Goal: Task Accomplishment & Management: Use online tool/utility

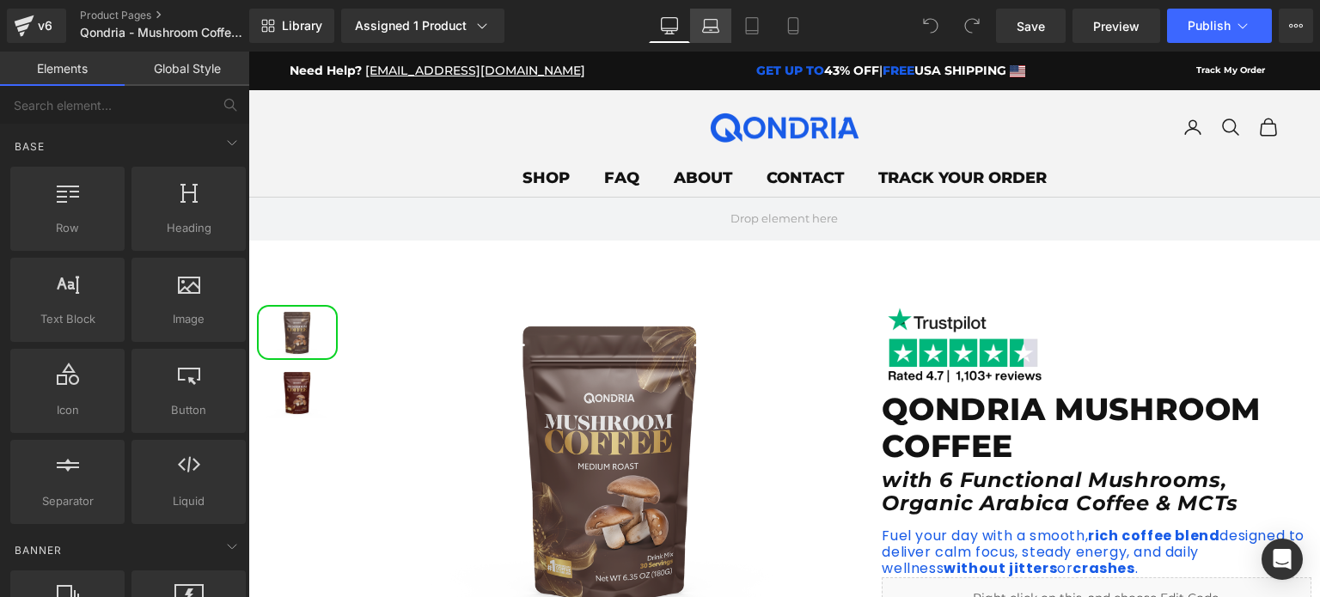
click at [713, 28] on icon at bounding box center [710, 25] width 17 height 17
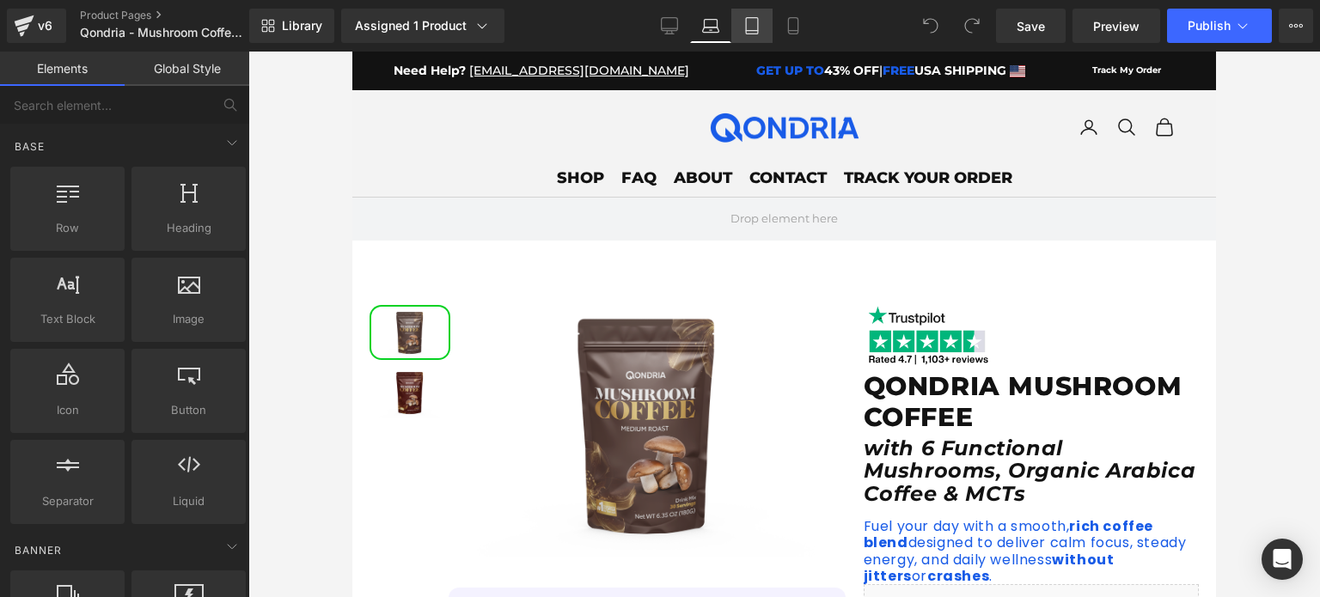
click at [757, 26] on icon at bounding box center [751, 25] width 17 height 17
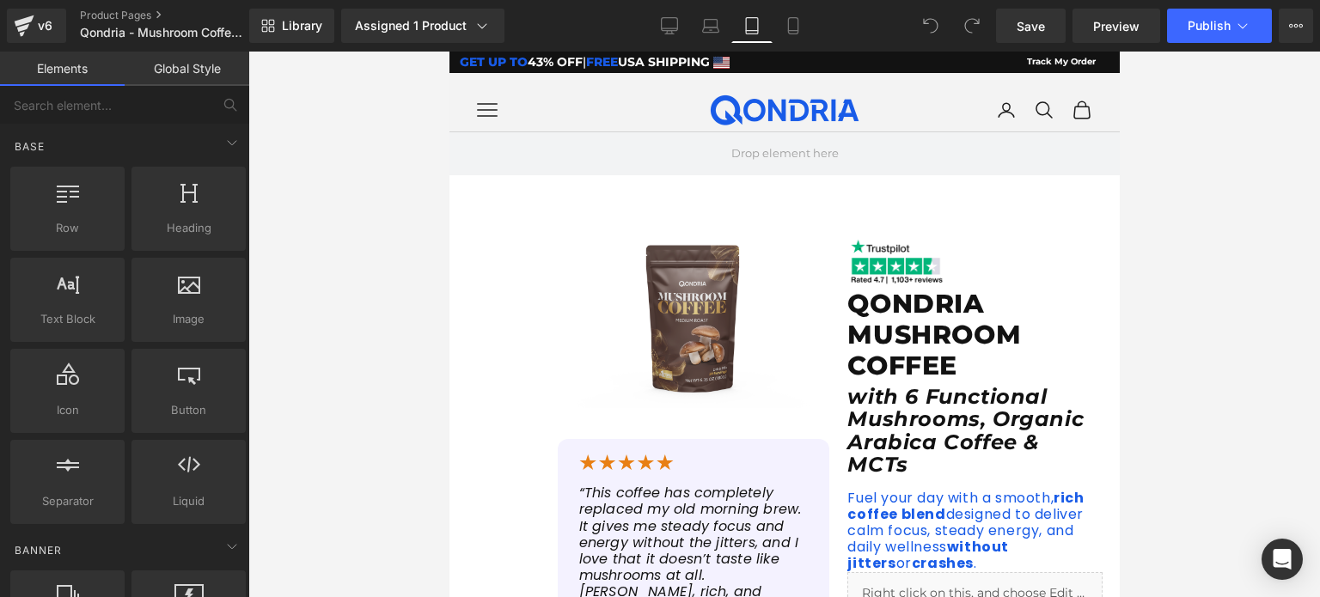
scroll to position [80, 0]
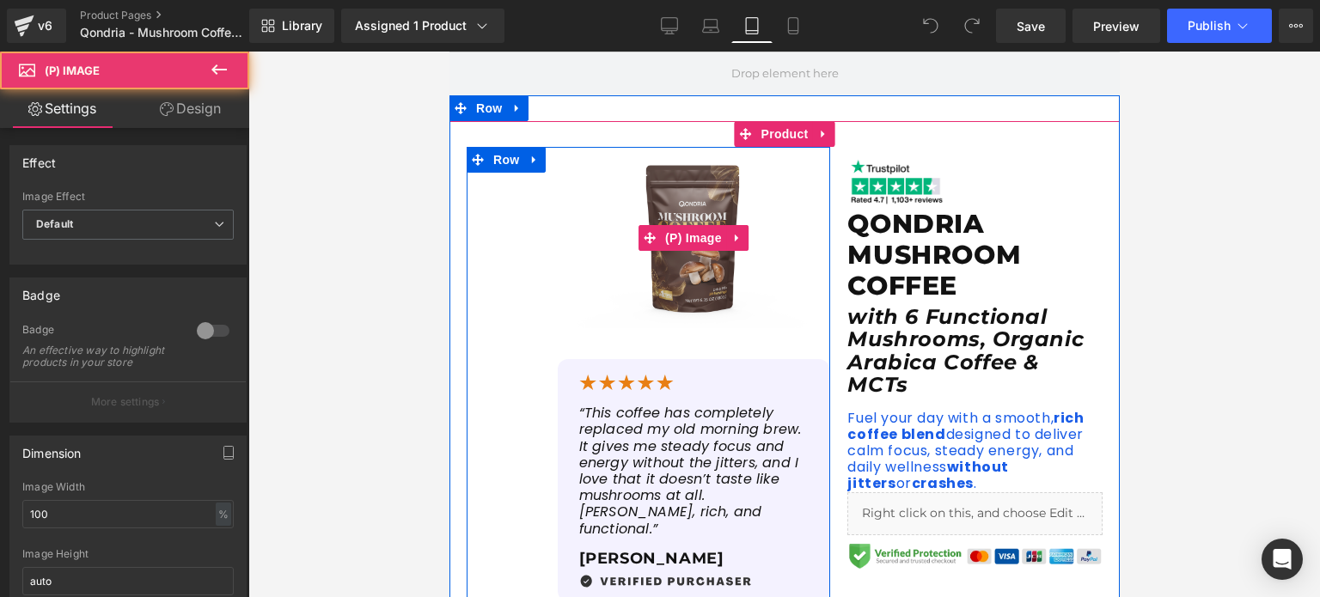
click at [706, 193] on img at bounding box center [693, 237] width 272 height 181
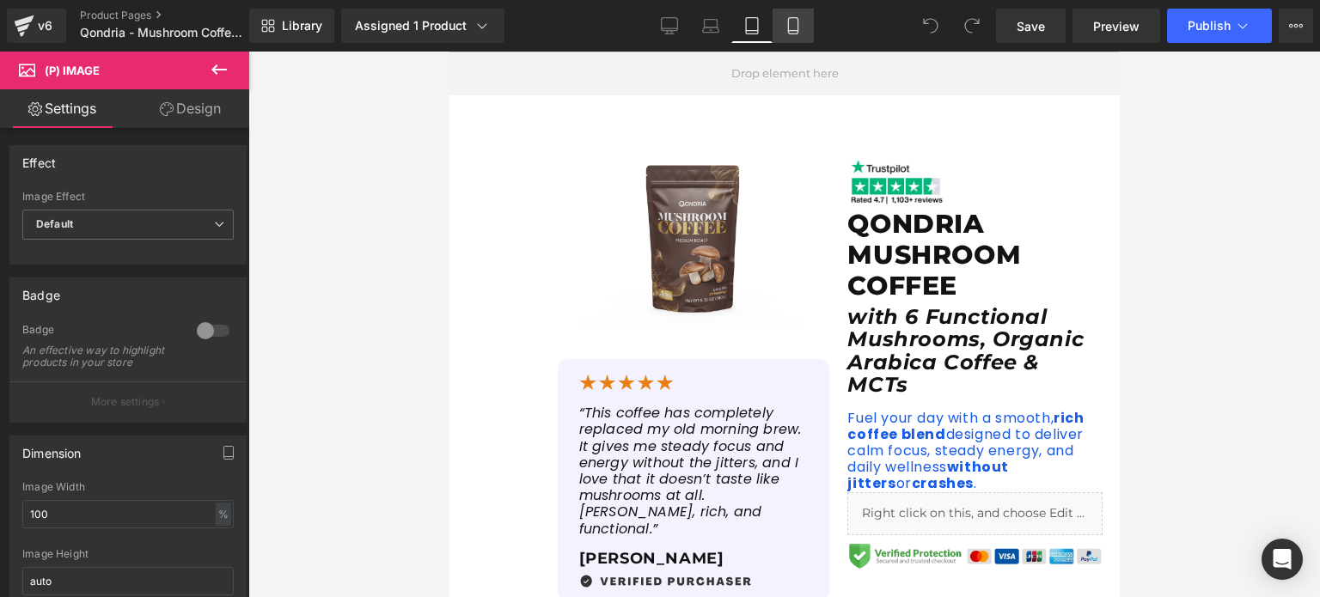
click at [790, 31] on icon at bounding box center [793, 25] width 17 height 17
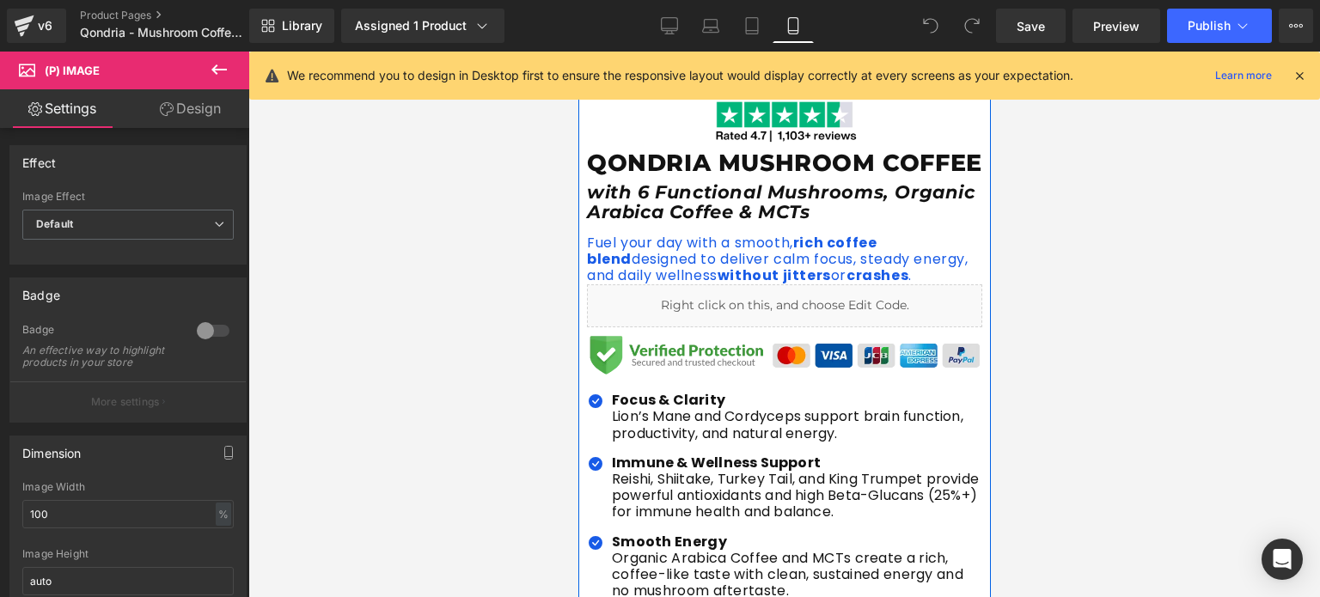
scroll to position [0, 0]
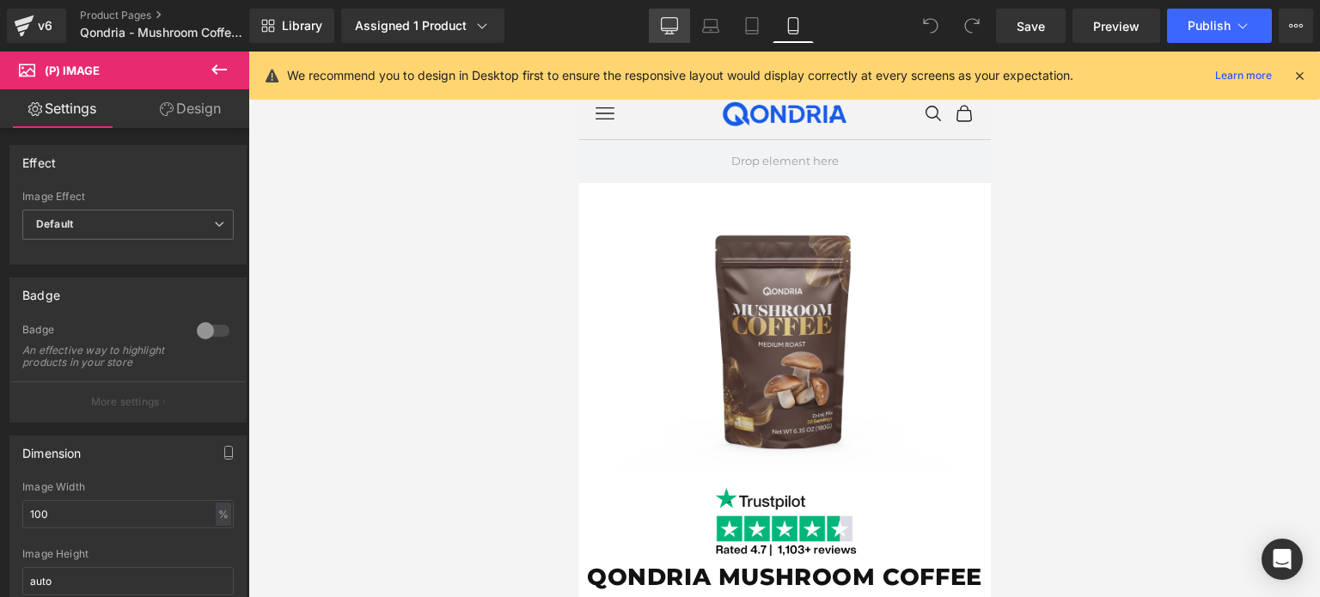
click at [670, 27] on icon at bounding box center [669, 25] width 17 height 17
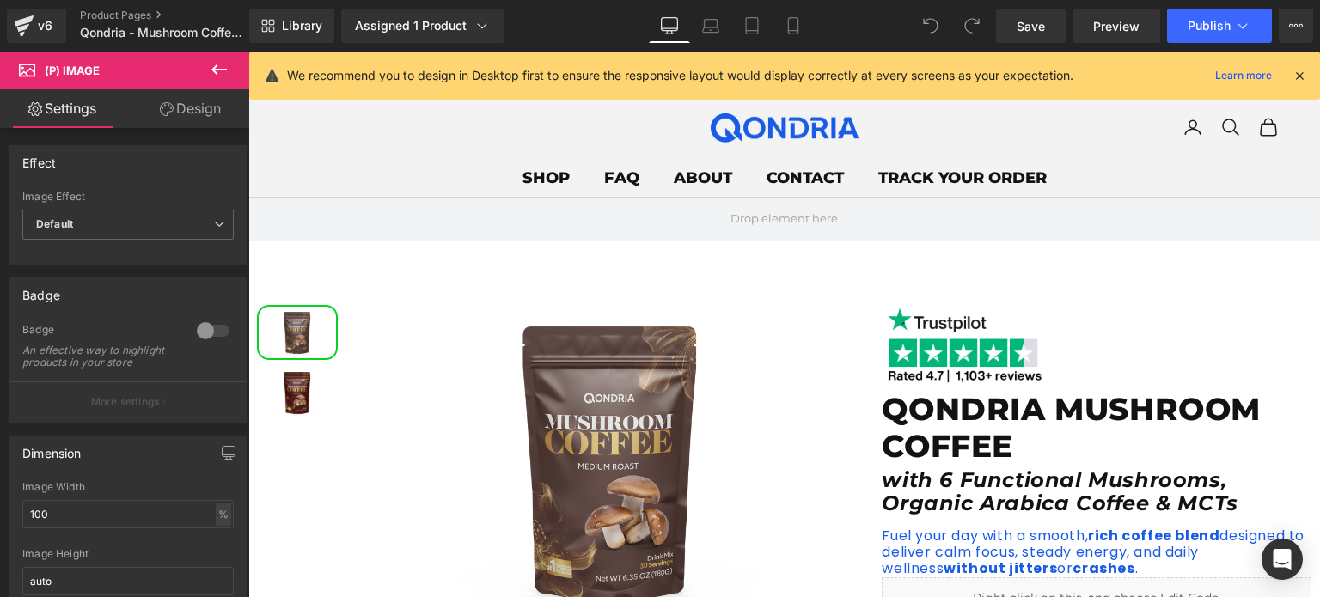
scroll to position [56, 0]
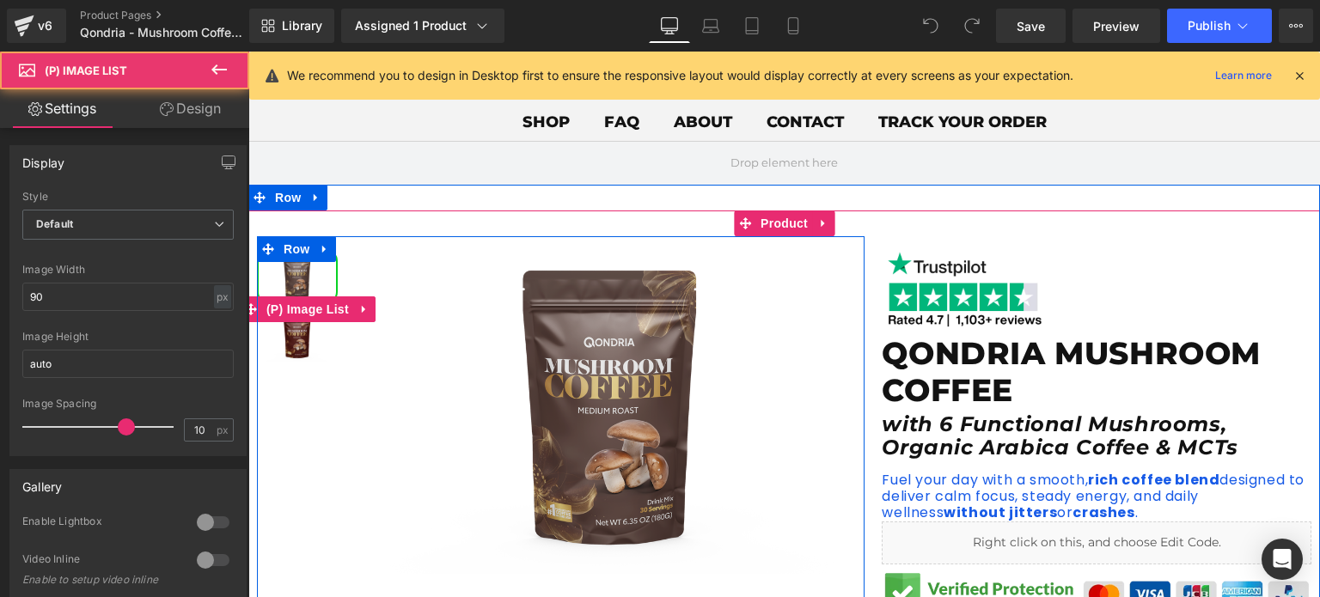
click at [288, 278] on img at bounding box center [297, 277] width 77 height 52
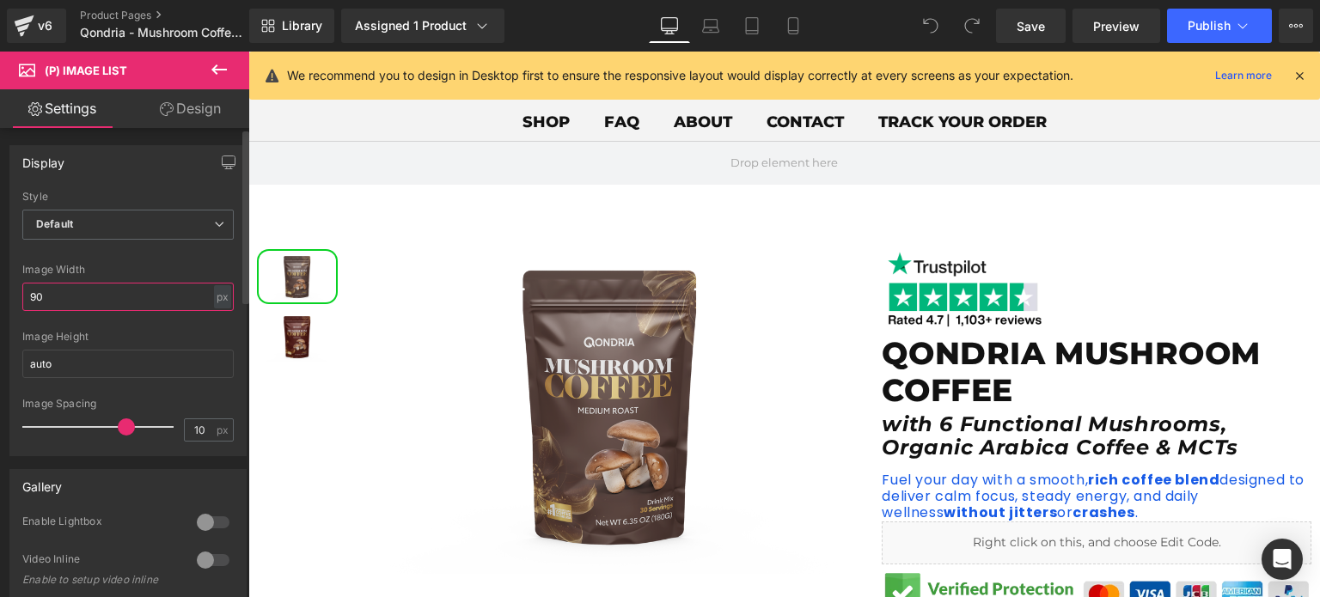
click at [94, 304] on input "90" at bounding box center [127, 297] width 211 height 28
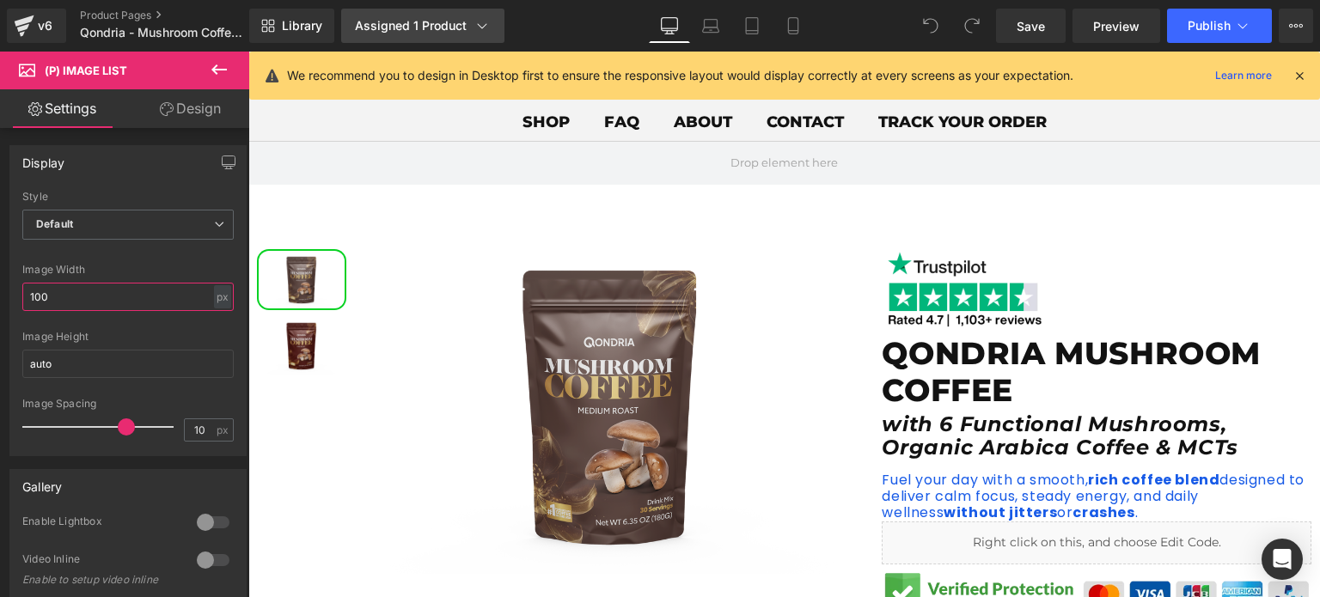
type input "100"
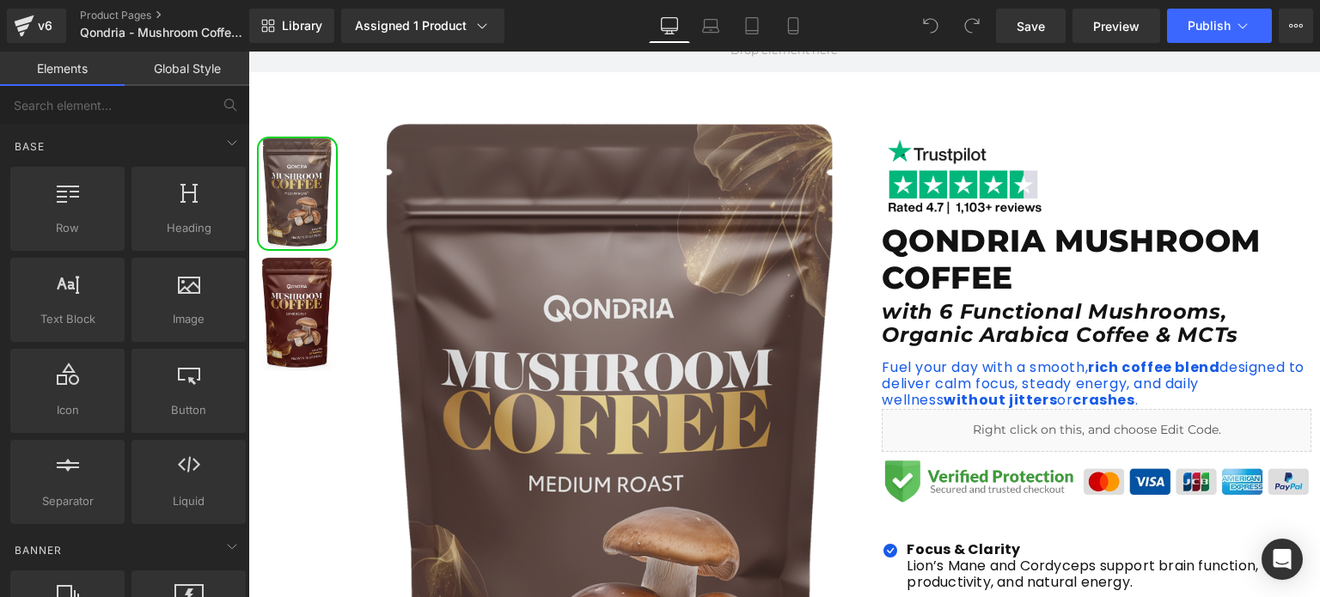
scroll to position [171, 0]
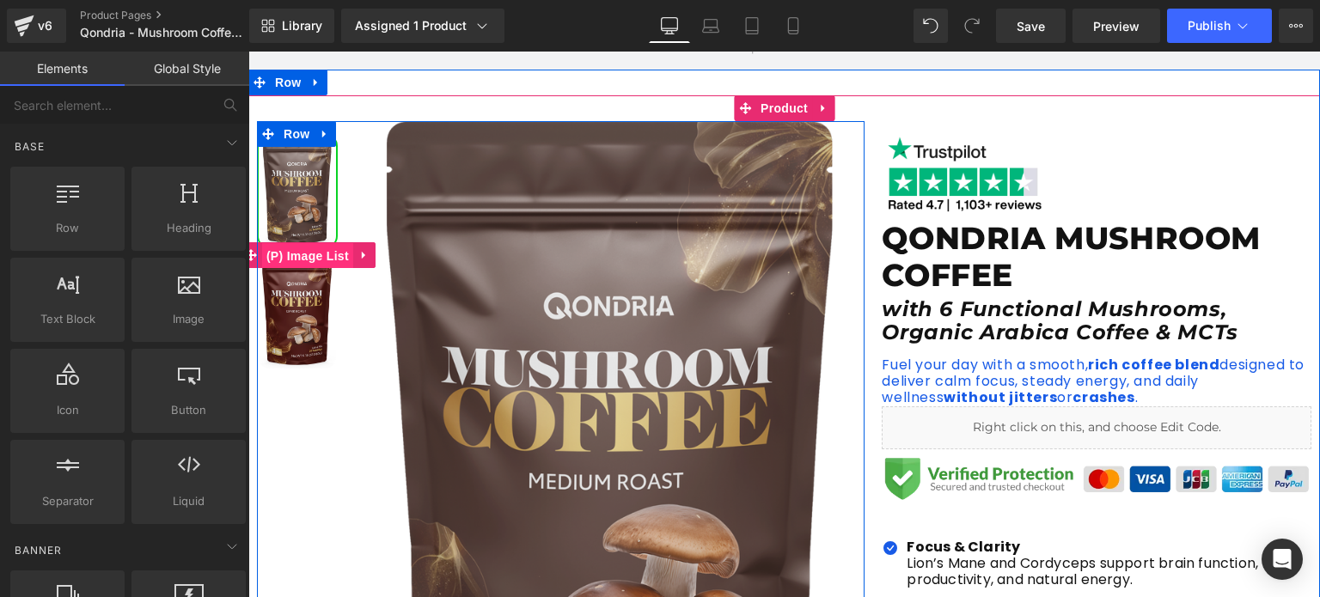
click at [304, 252] on span "(P) Image List" at bounding box center [307, 256] width 91 height 26
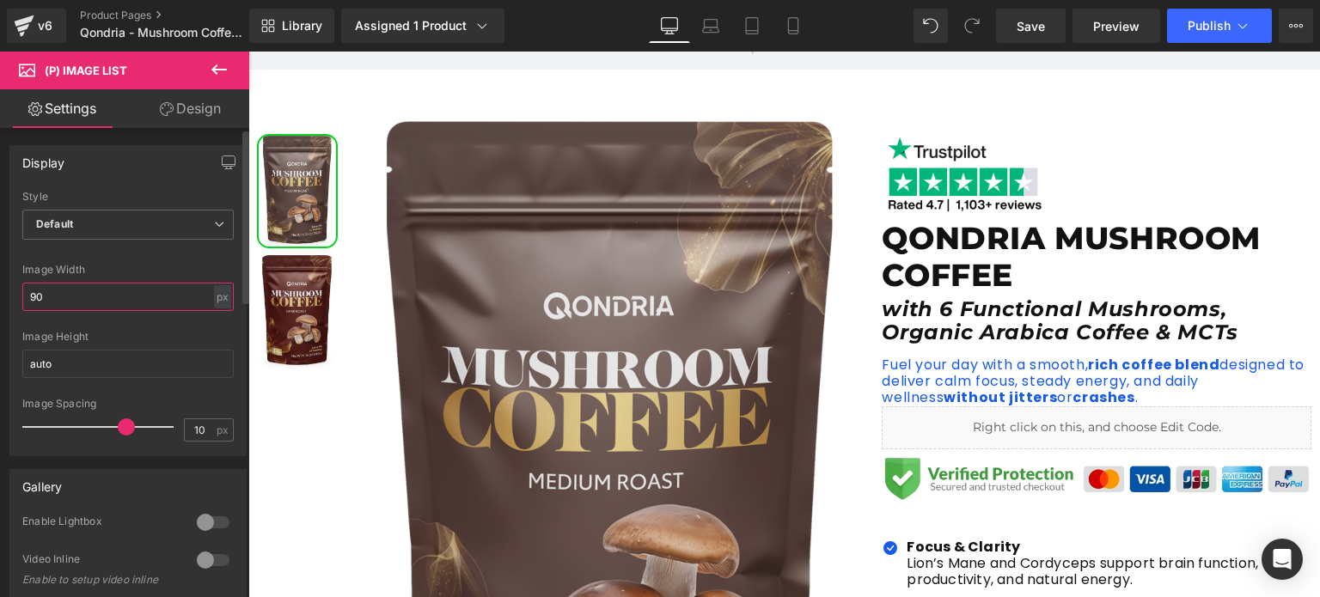
click at [127, 291] on input "90" at bounding box center [127, 297] width 211 height 28
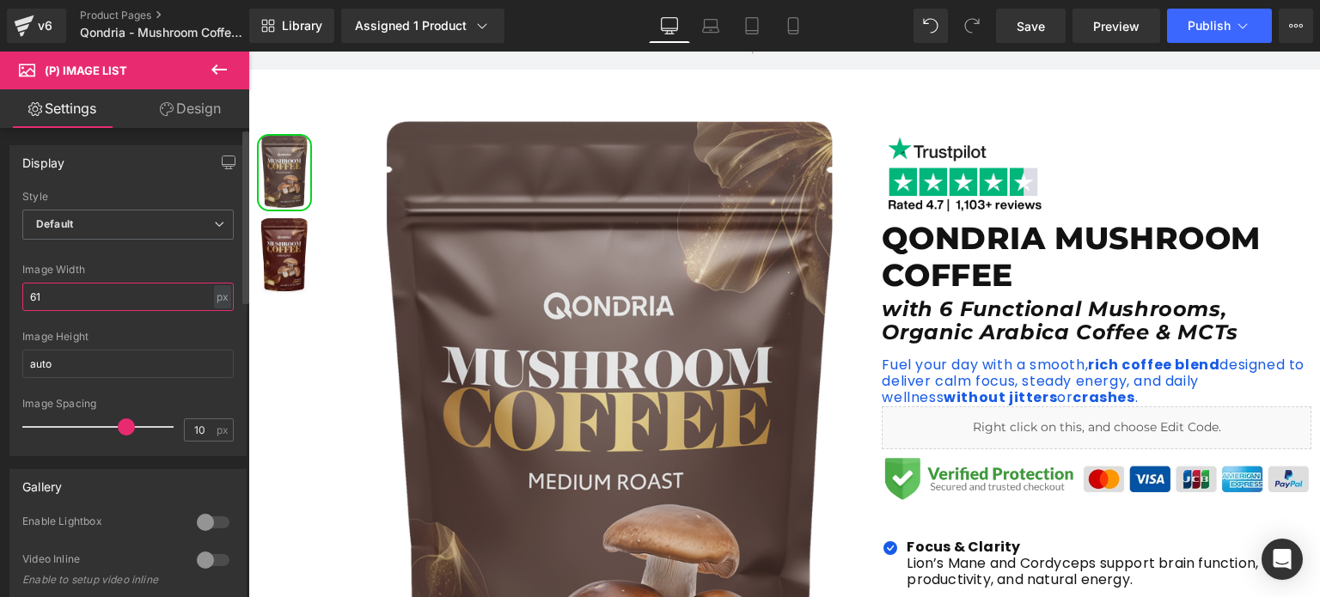
type input "60"
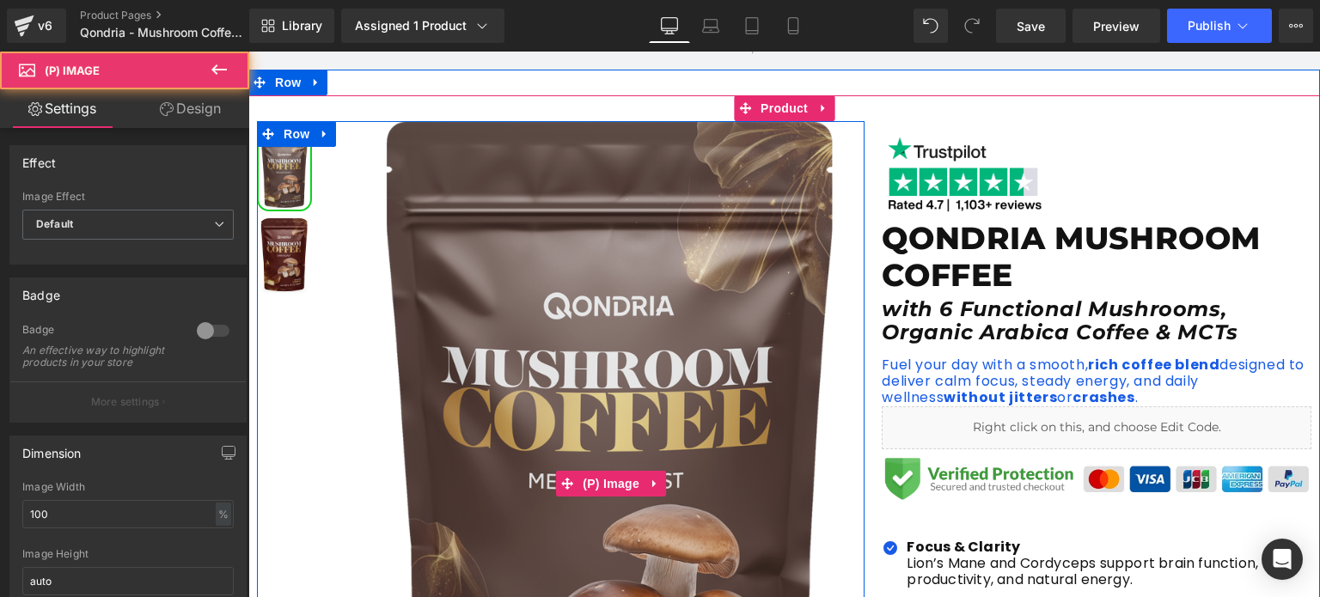
click at [694, 296] on img at bounding box center [611, 483] width 506 height 724
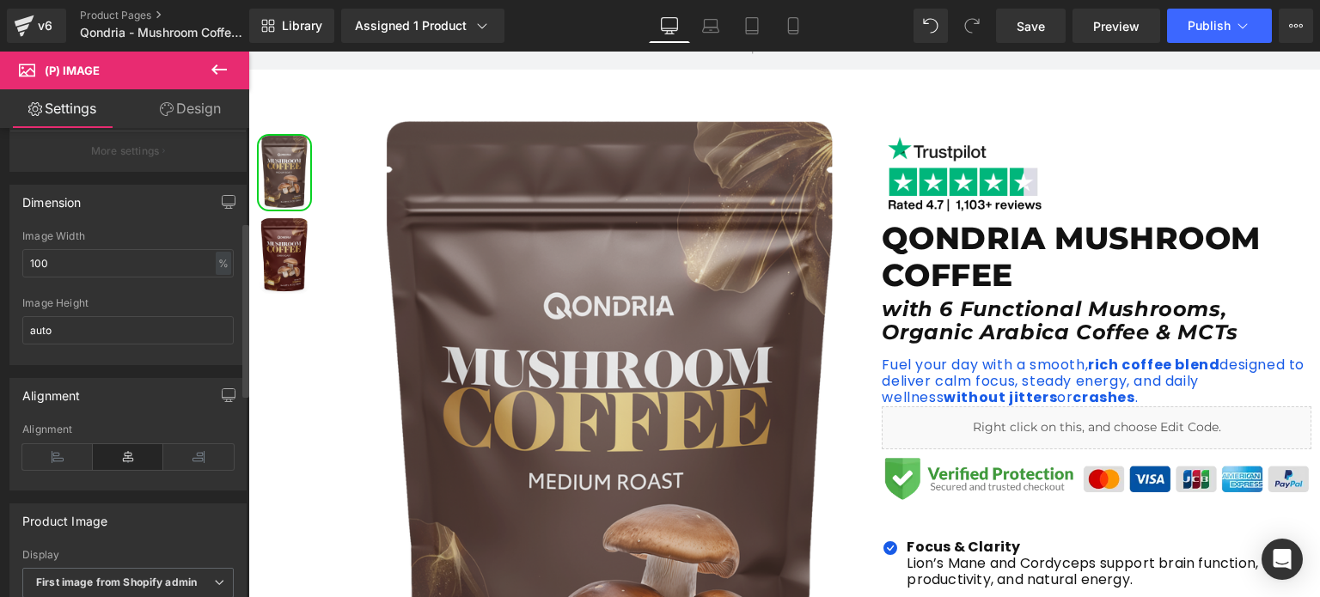
scroll to position [253, 0]
click at [71, 264] on input "100" at bounding box center [127, 262] width 211 height 28
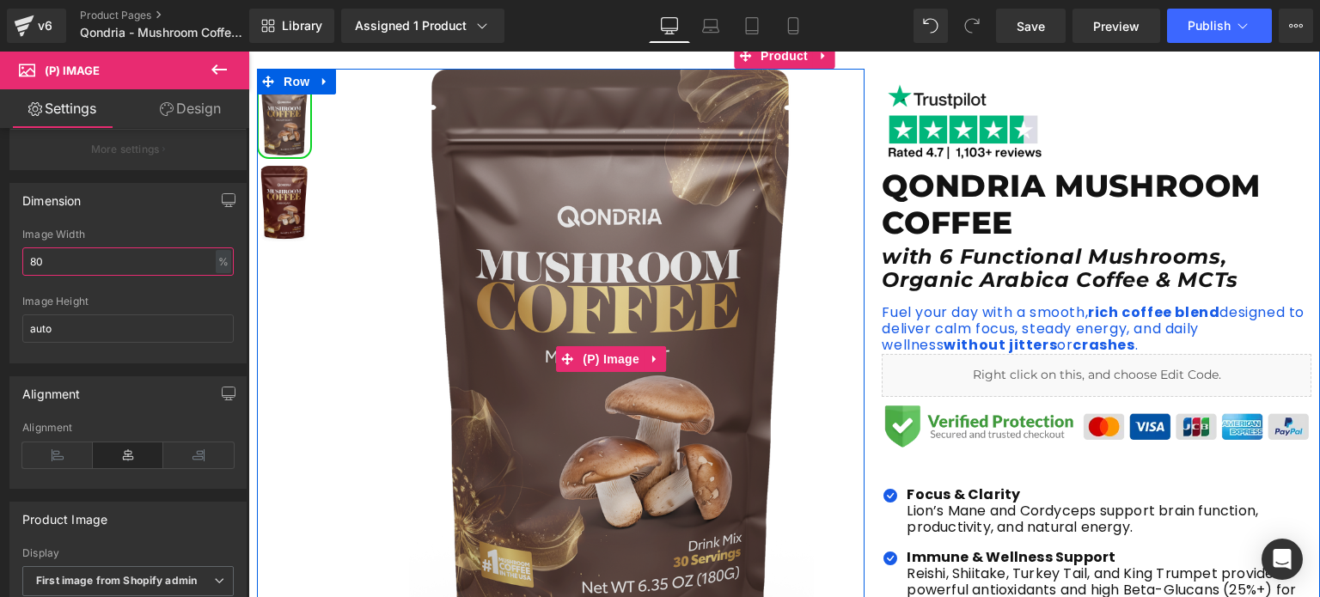
scroll to position [212, 0]
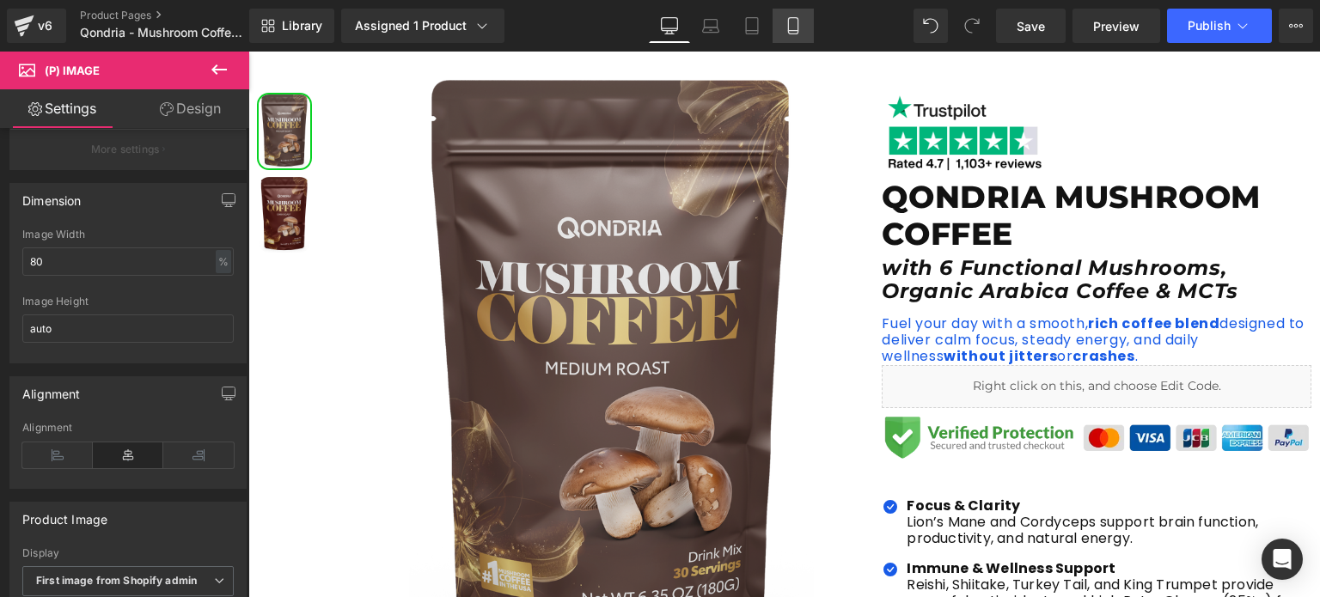
click at [791, 32] on icon at bounding box center [793, 25] width 17 height 17
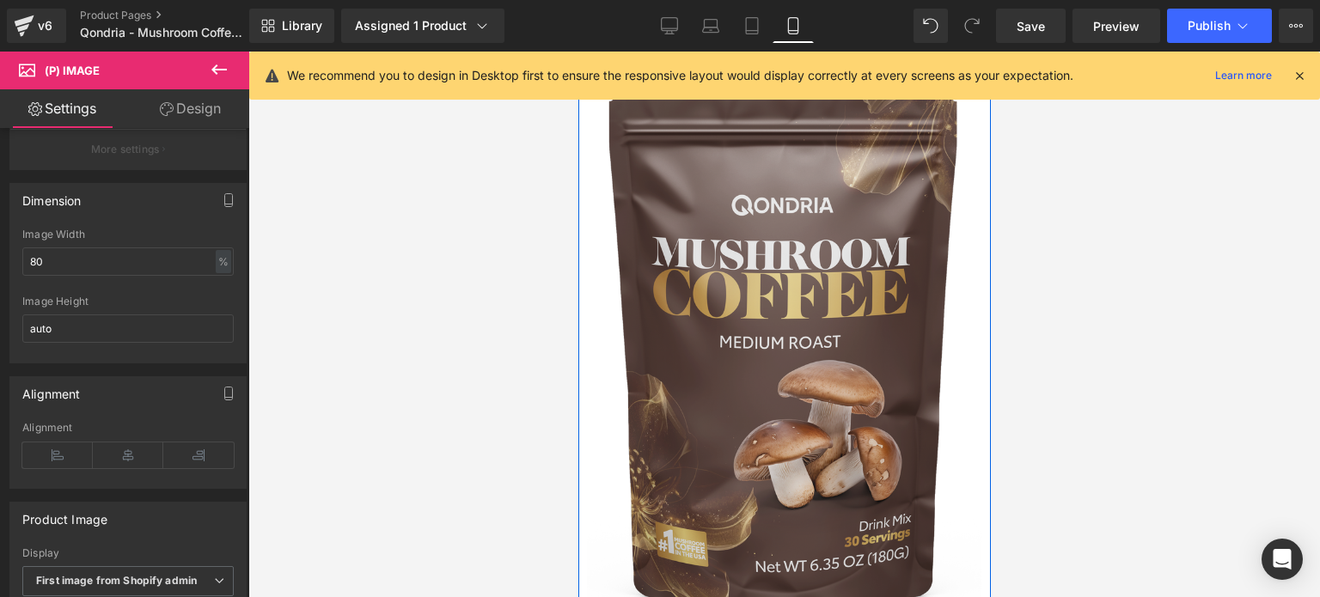
scroll to position [134, 0]
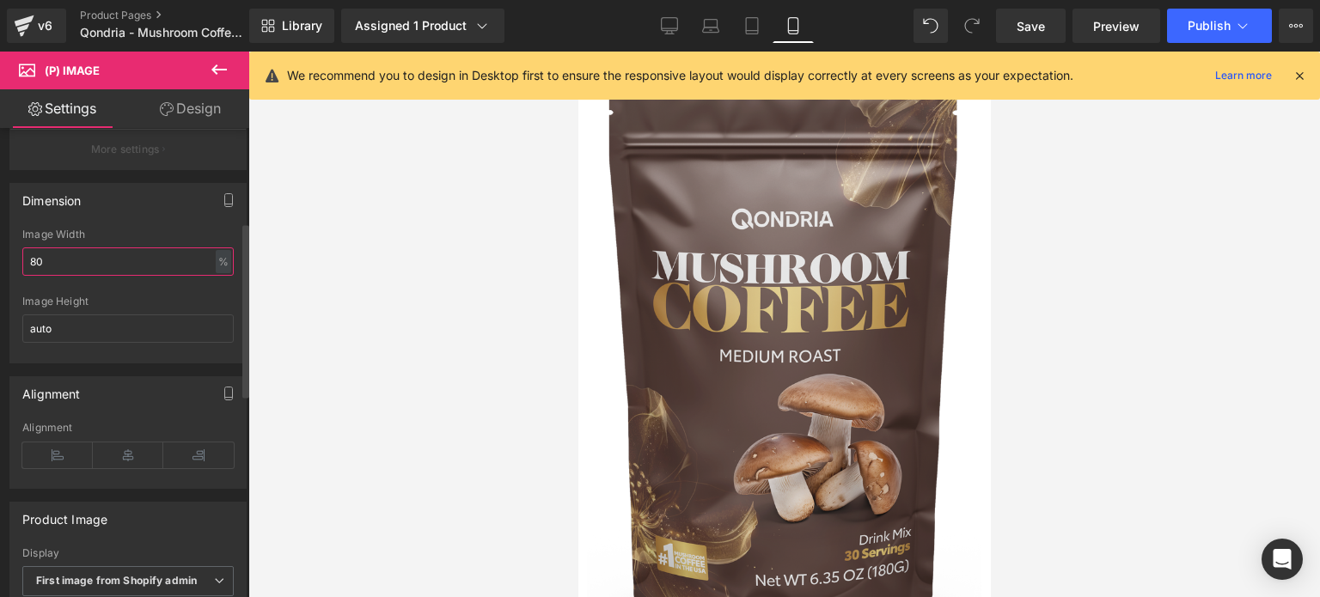
click at [112, 271] on input "80" at bounding box center [127, 262] width 211 height 28
type input "60"
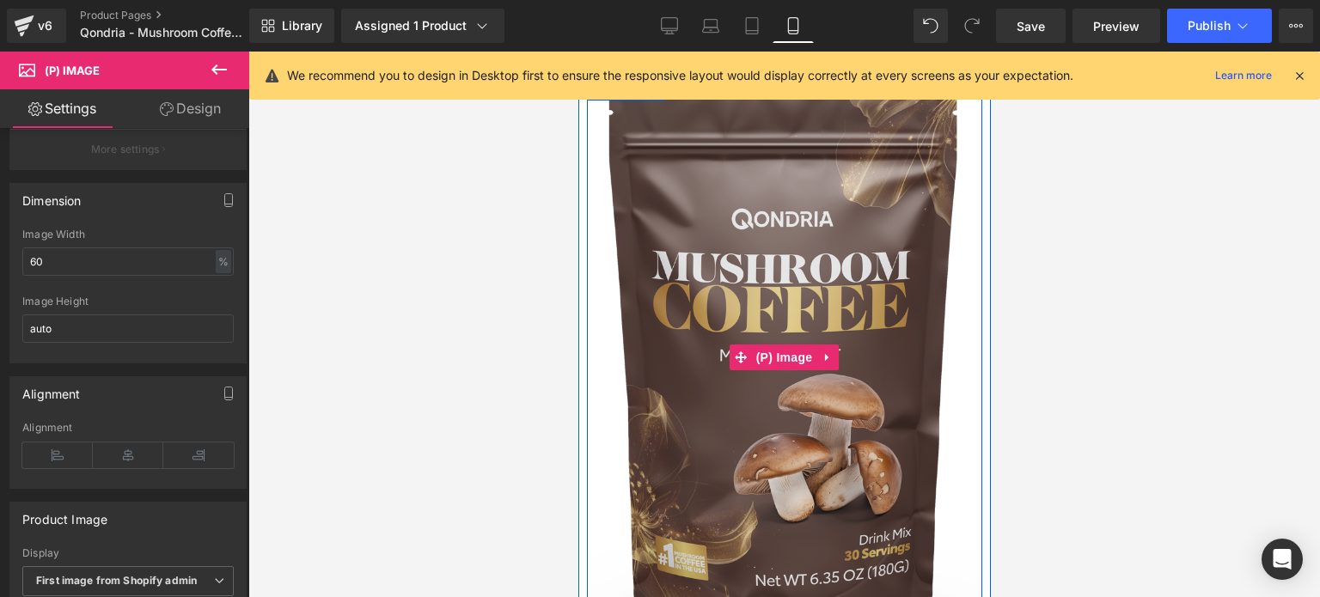
click at [700, 303] on img at bounding box center [783, 357] width 394 height 565
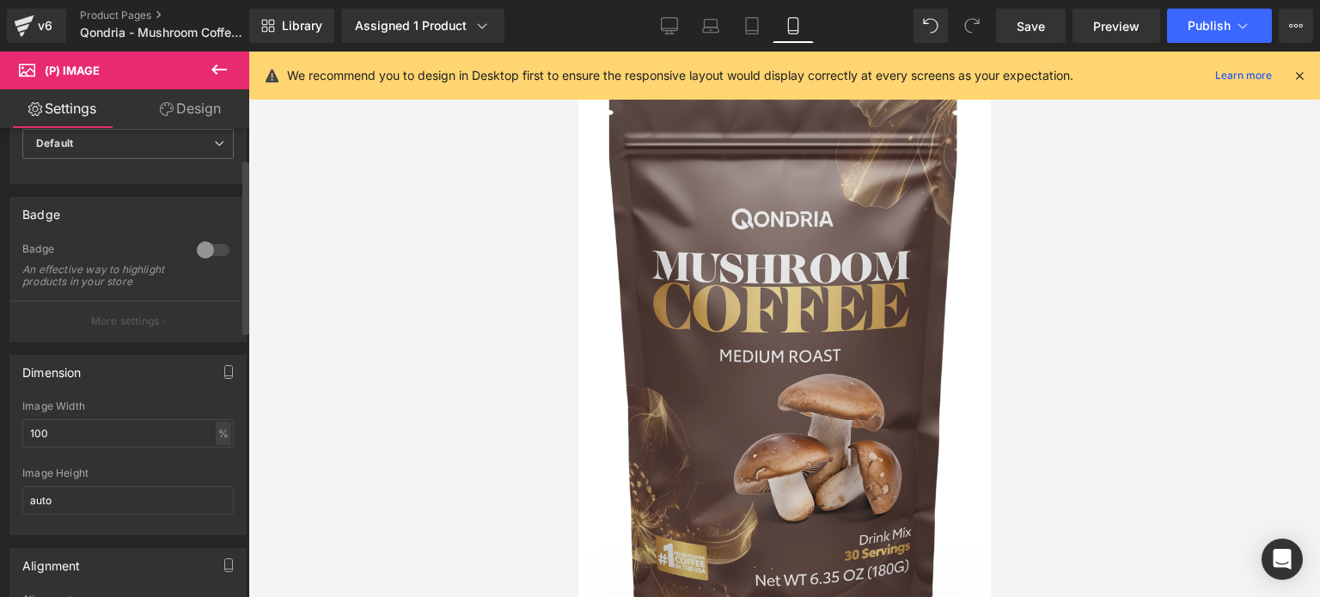
scroll to position [83, 0]
click at [135, 442] on input "100" at bounding box center [127, 432] width 211 height 28
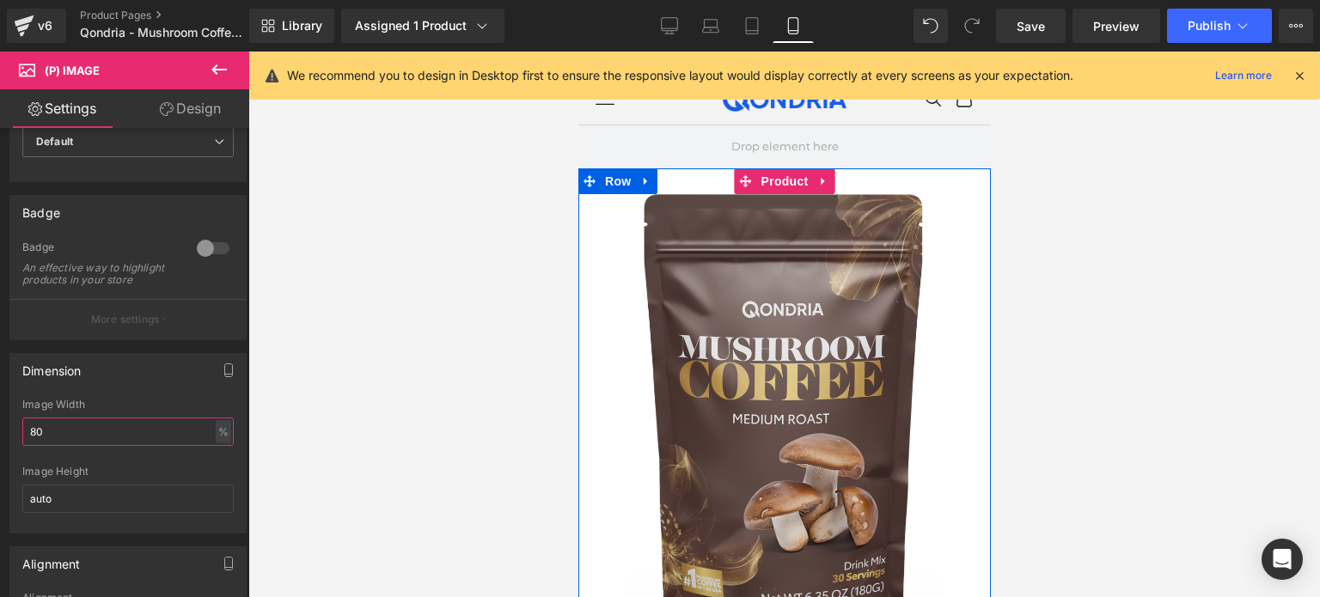
scroll to position [14, 0]
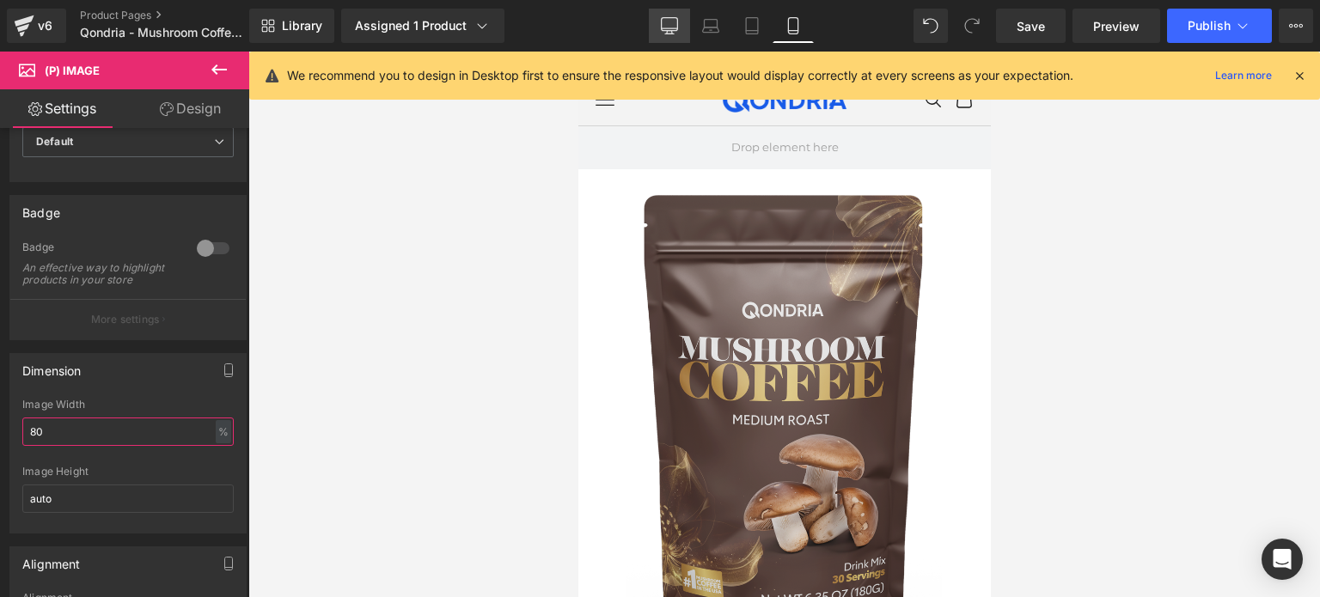
type input "80"
click at [676, 25] on icon at bounding box center [669, 25] width 17 height 17
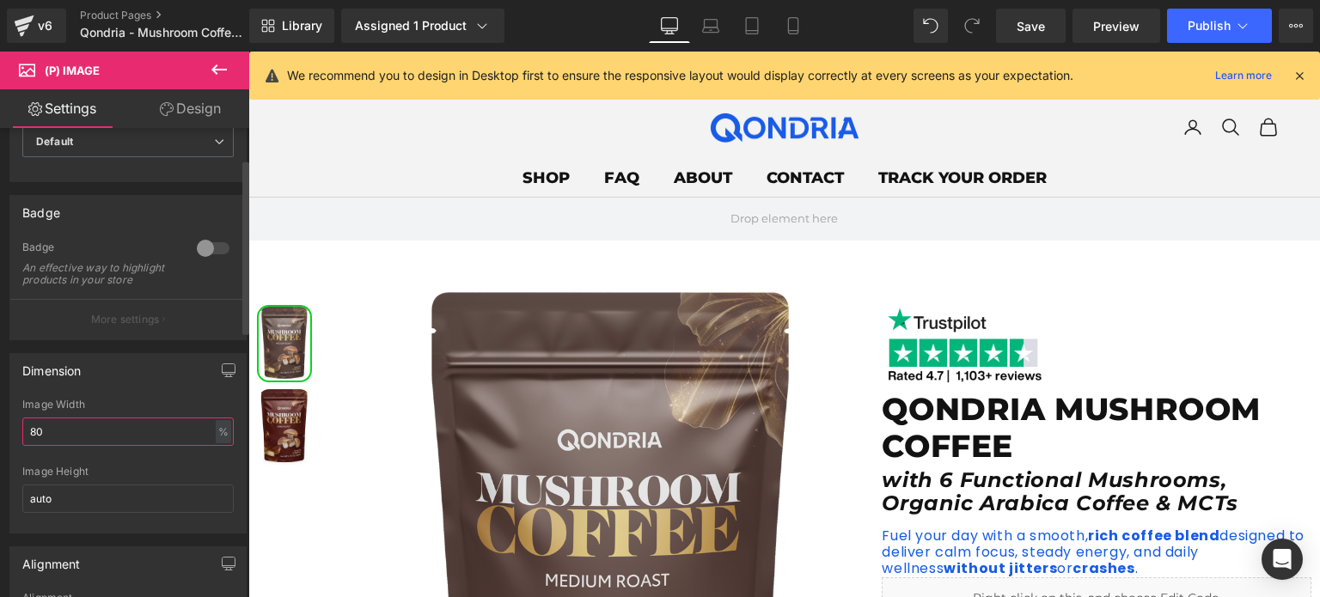
click at [108, 434] on input "80" at bounding box center [127, 432] width 211 height 28
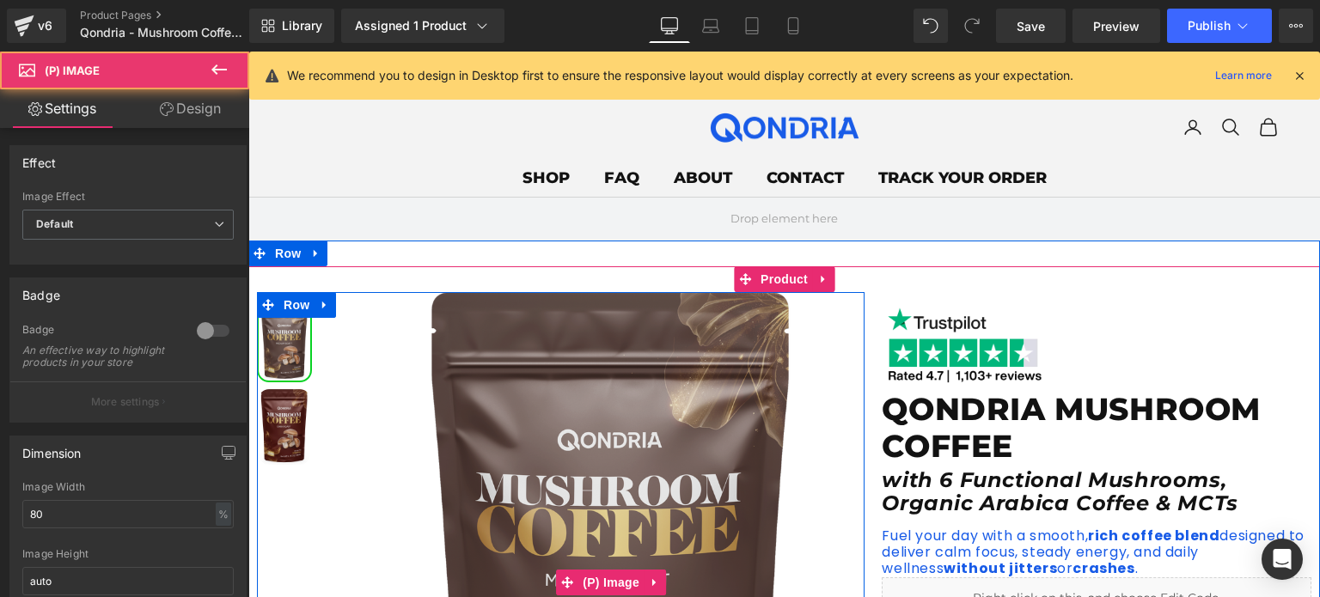
click at [493, 425] on img at bounding box center [611, 581] width 405 height 579
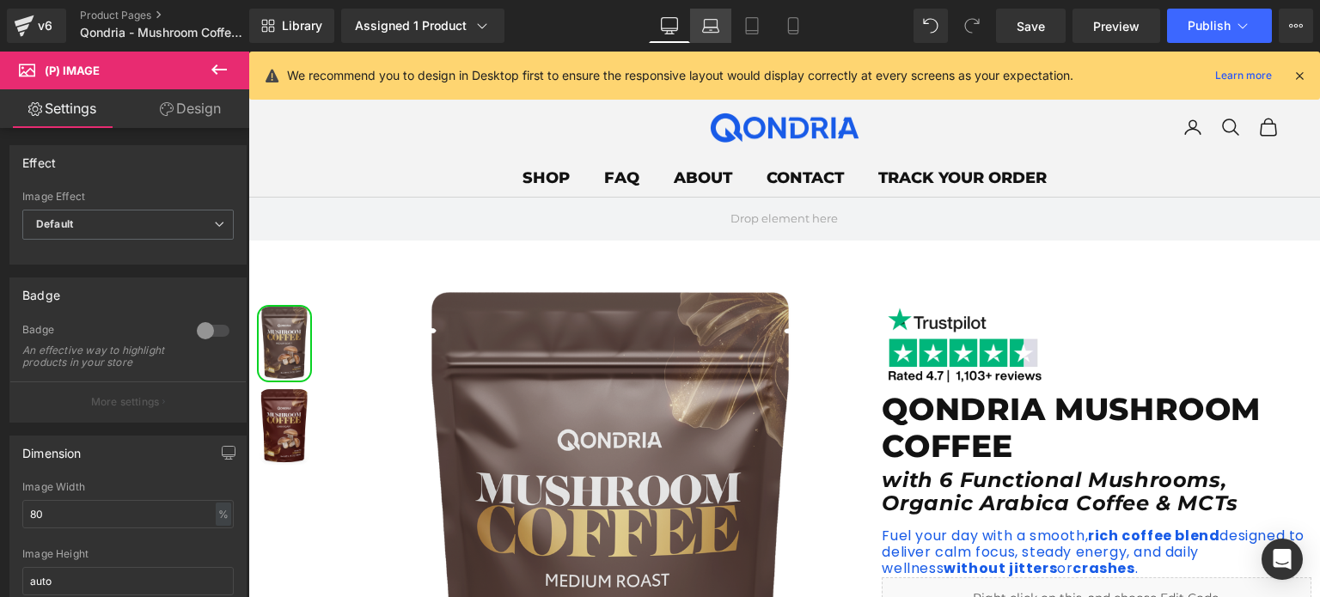
click at [708, 28] on icon at bounding box center [711, 30] width 16 height 5
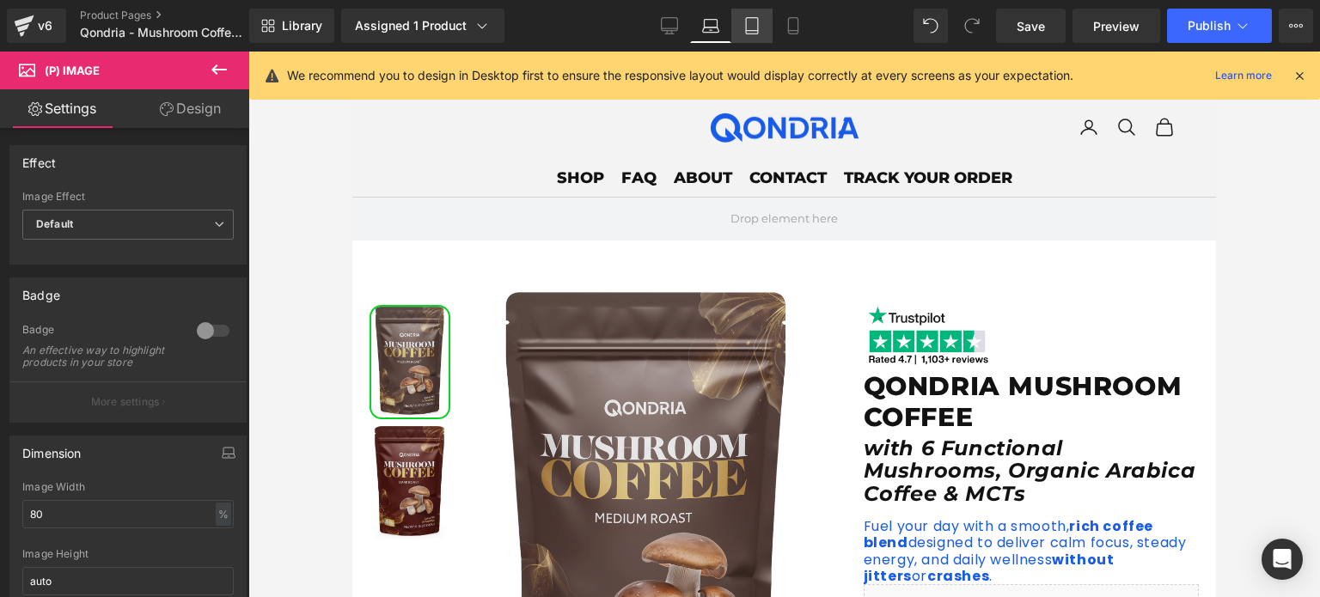
click at [743, 26] on icon at bounding box center [751, 25] width 17 height 17
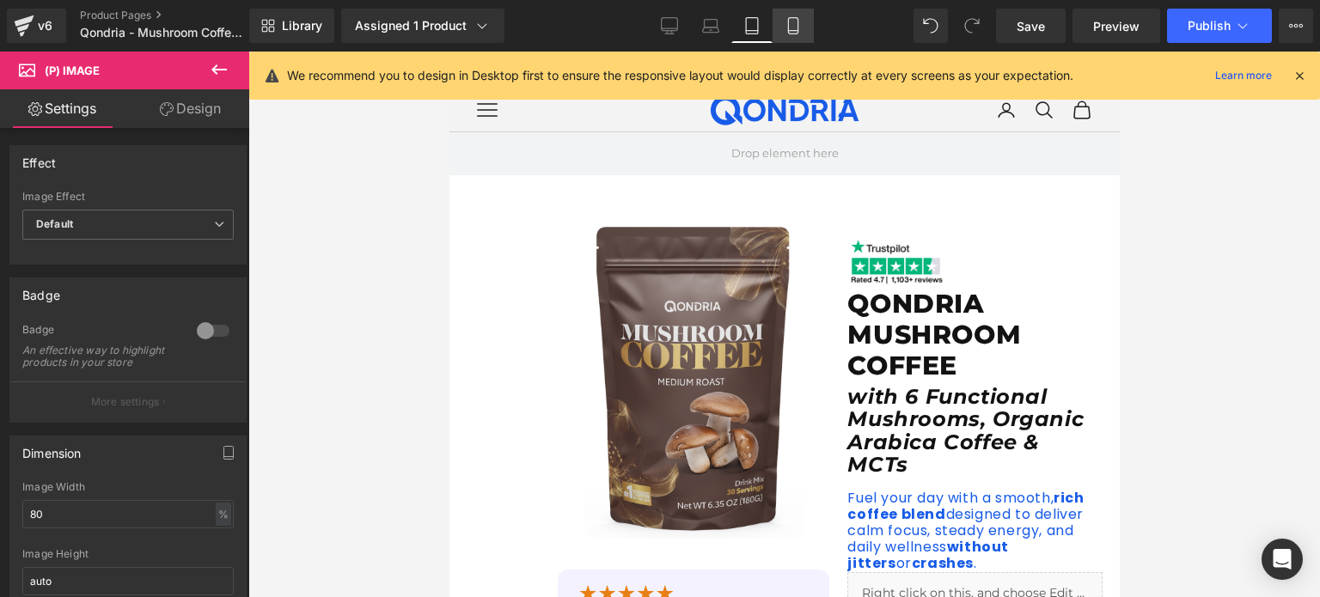
click at [789, 25] on icon at bounding box center [793, 25] width 17 height 17
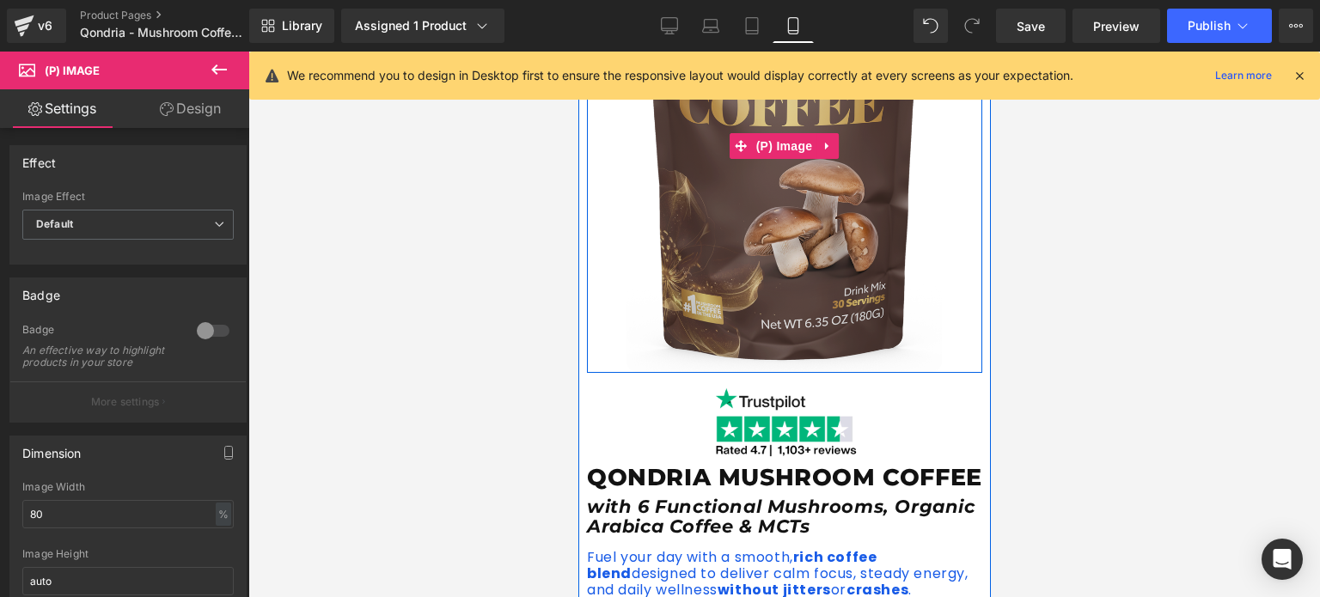
scroll to position [292, 0]
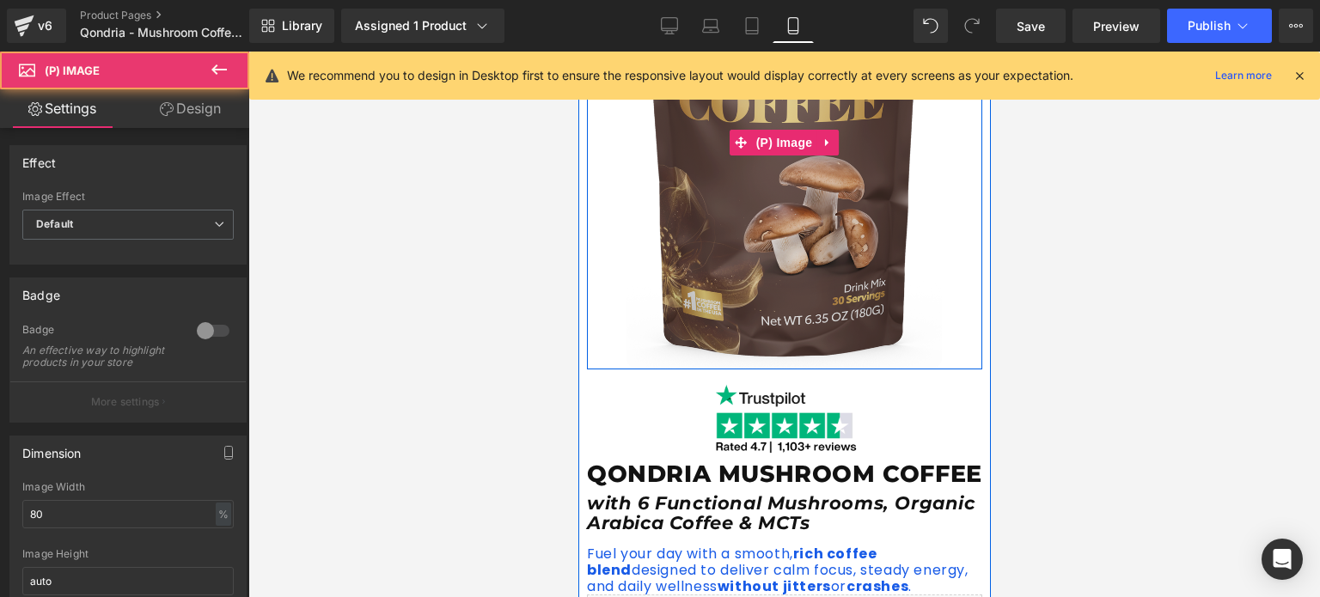
click at [799, 230] on img at bounding box center [783, 143] width 315 height 452
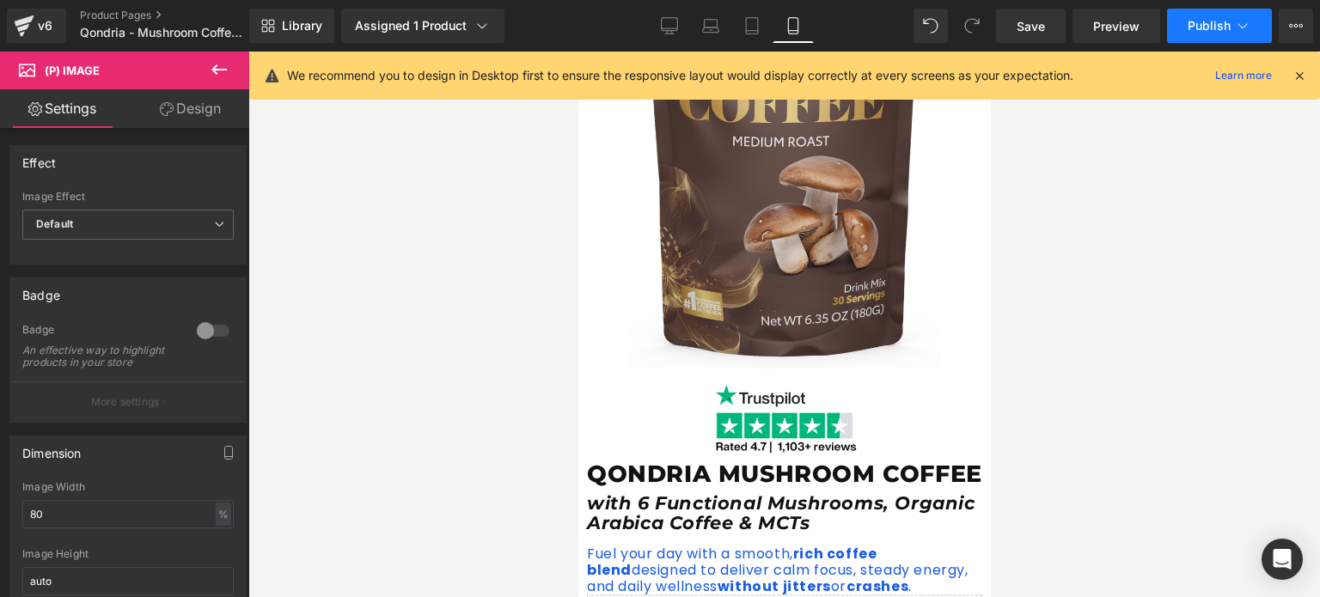
click at [1200, 29] on span "Publish" at bounding box center [1209, 26] width 43 height 14
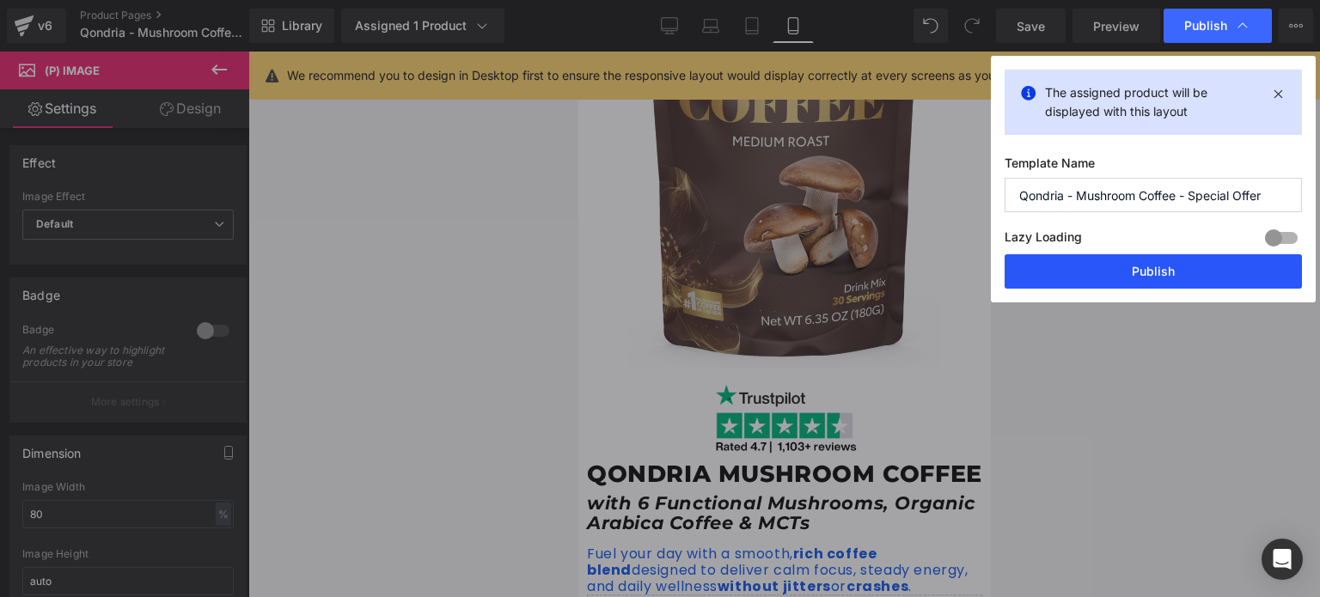
click at [1167, 267] on button "Publish" at bounding box center [1153, 271] width 297 height 34
